Goal: Navigation & Orientation: Find specific page/section

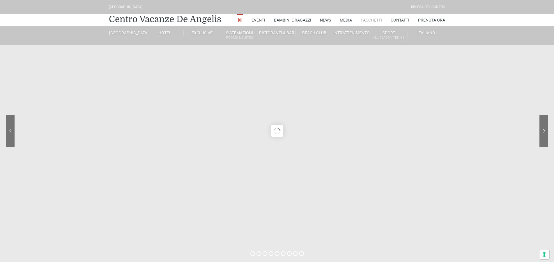
click at [362, 26] on link "Pacchetti" at bounding box center [370, 20] width 21 height 12
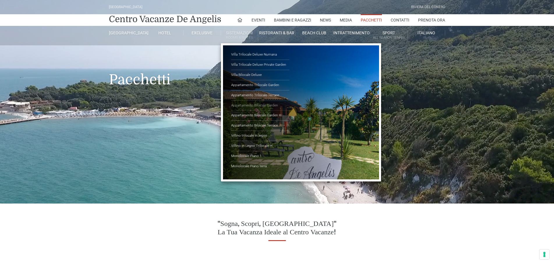
click at [271, 111] on link "Appartamento Bilocale Garden" at bounding box center [260, 106] width 58 height 10
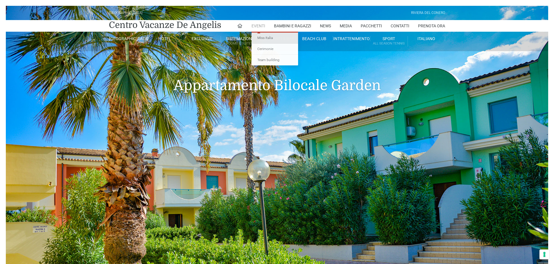
click at [251, 44] on link "Miss Italia" at bounding box center [274, 38] width 47 height 11
